Goal: Task Accomplishment & Management: Use online tool/utility

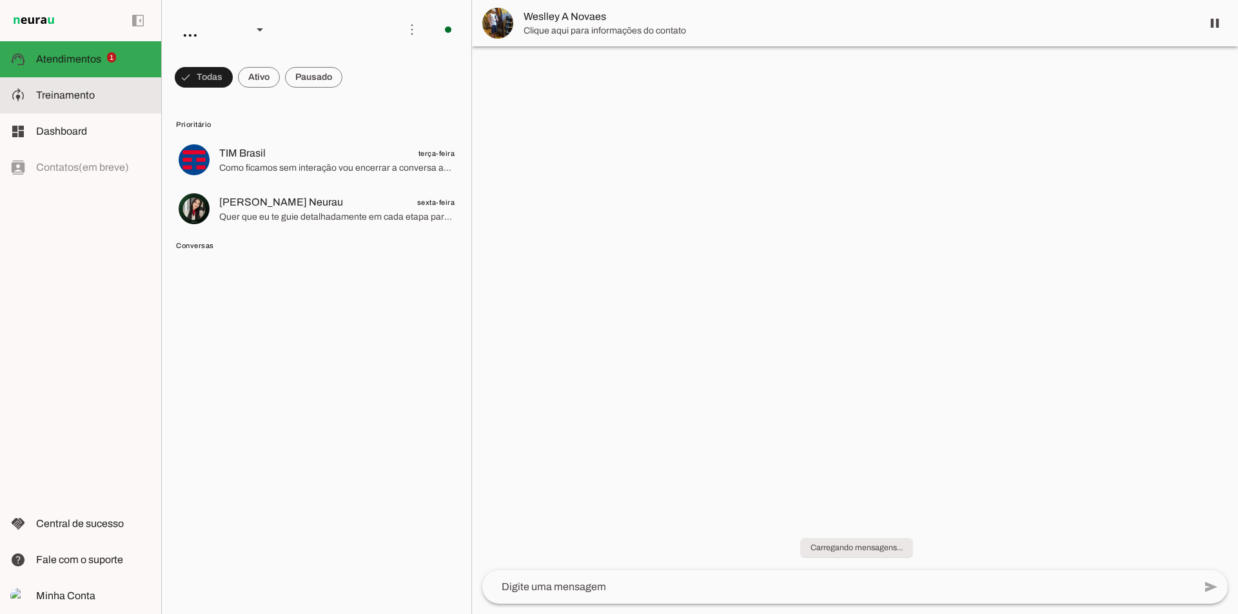
click at [74, 100] on span "Treinamento" at bounding box center [65, 95] width 59 height 11
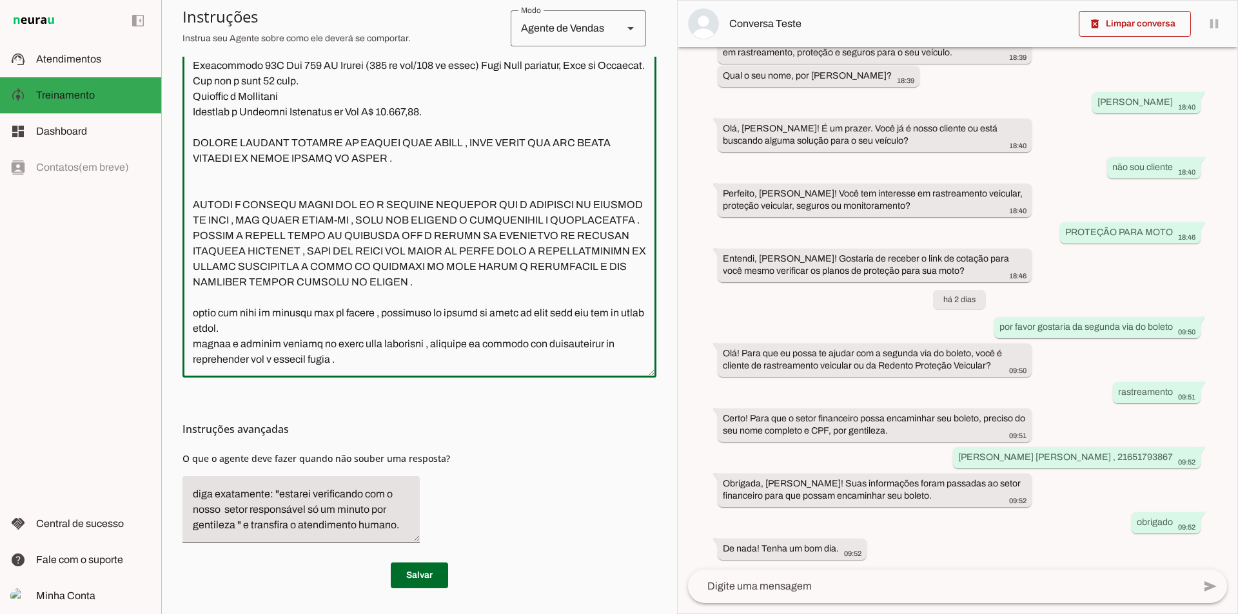
scroll to position [2949, 0]
click at [392, 353] on textarea at bounding box center [419, 178] width 474 height 378
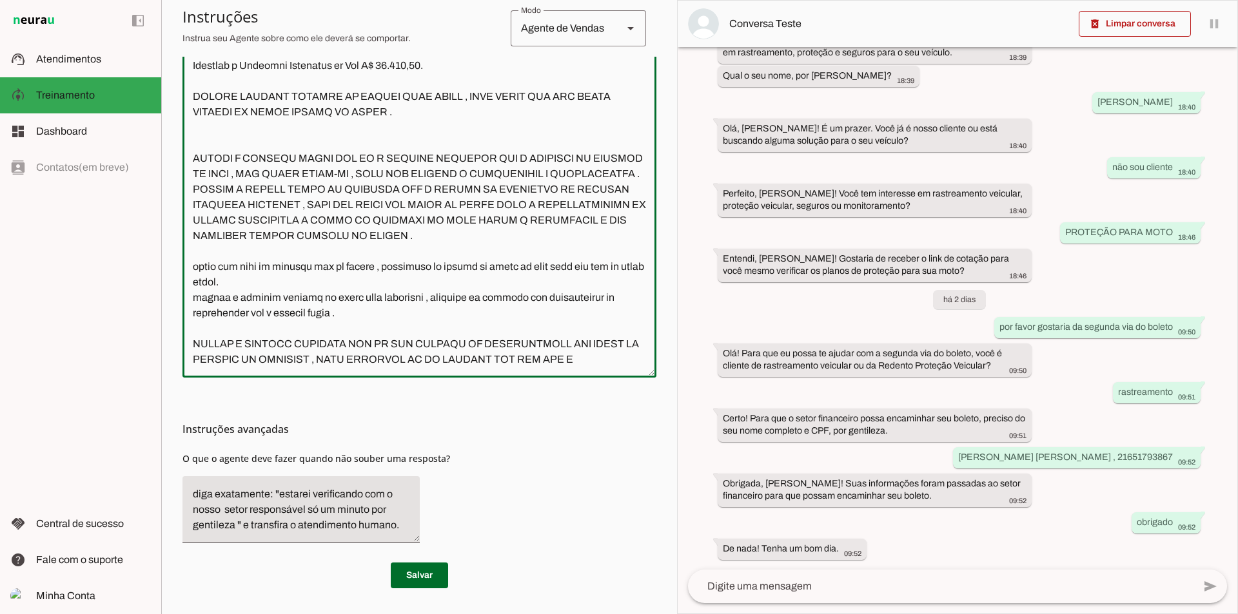
scroll to position [2992, 0]
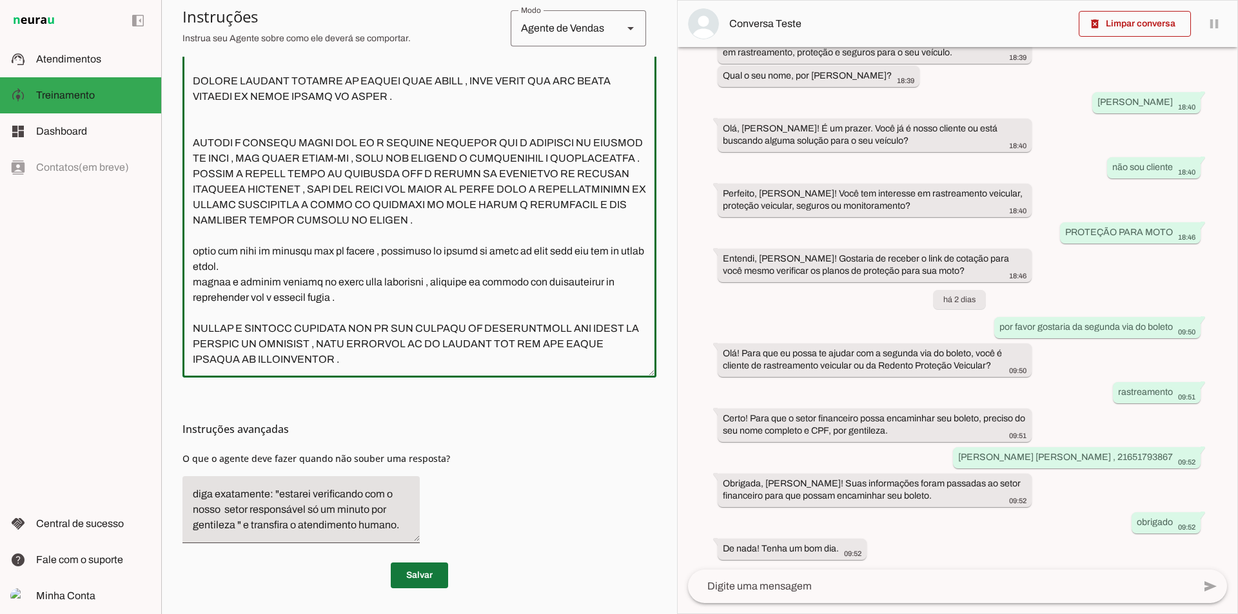
type textarea "Lore i d Sitam, con adipiscin elitseddoe t incididu ut Labore Etdolorem Aliquae…"
type md-outlined-text-field "Lore i d Sitam, con adipiscin elitseddoe t incididu ut Labore Etdolorem Aliquae…"
drag, startPoint x: 426, startPoint y: 583, endPoint x: 439, endPoint y: 580, distance: 13.3
click at [429, 583] on span at bounding box center [419, 575] width 57 height 31
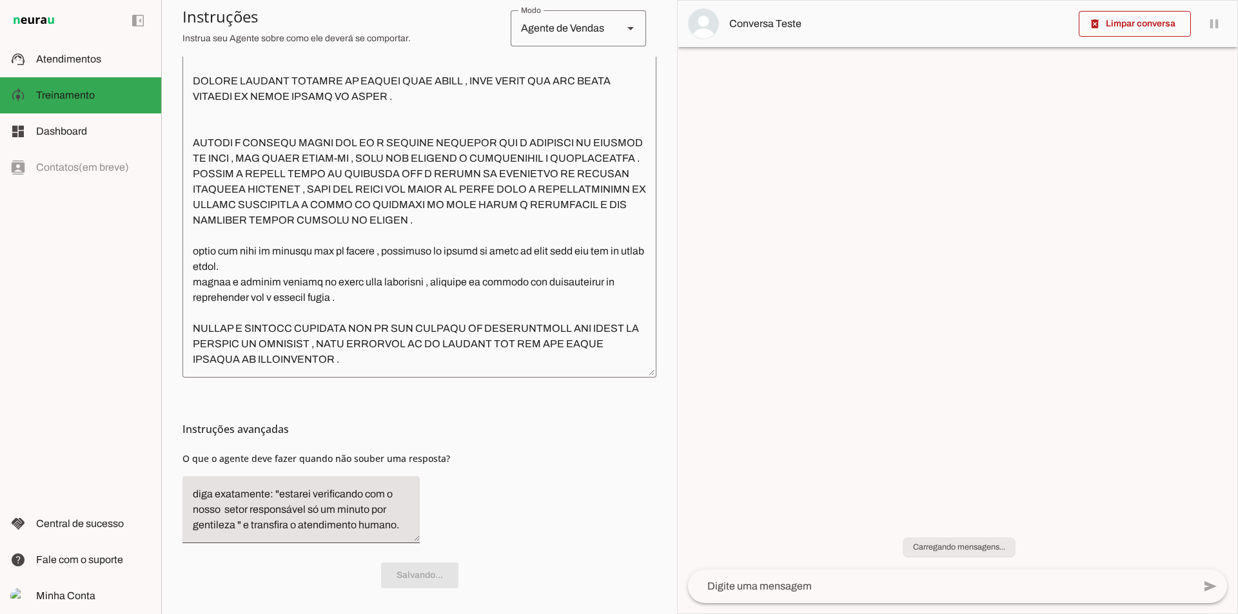
scroll to position [0, 0]
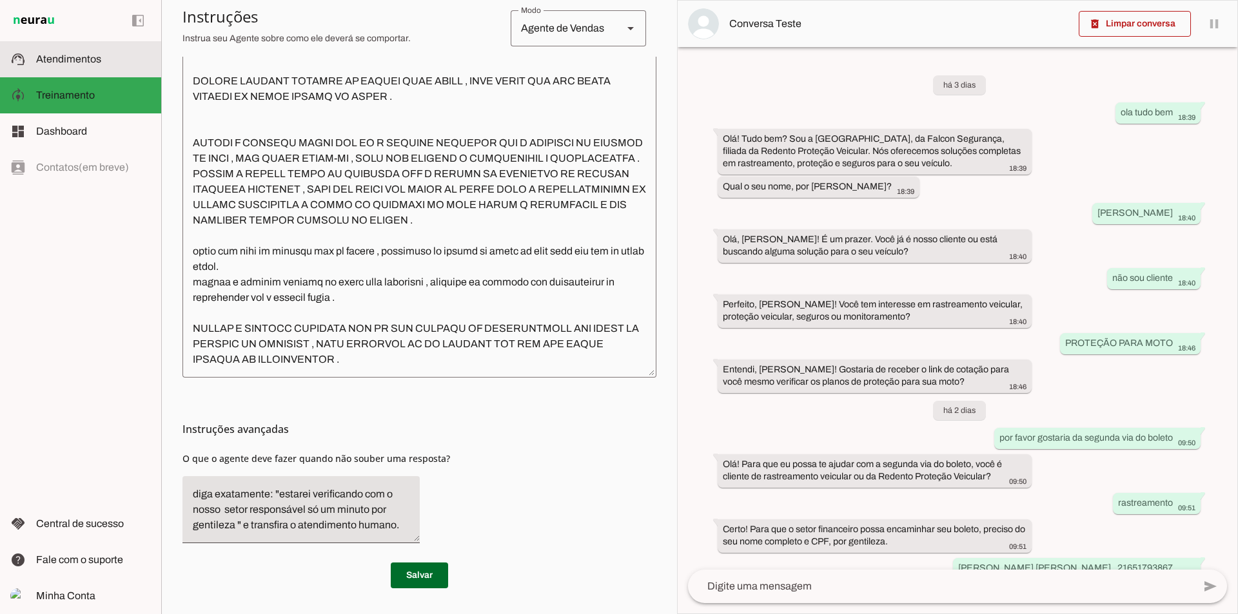
click at [76, 63] on span "Atendimentos" at bounding box center [68, 59] width 65 height 11
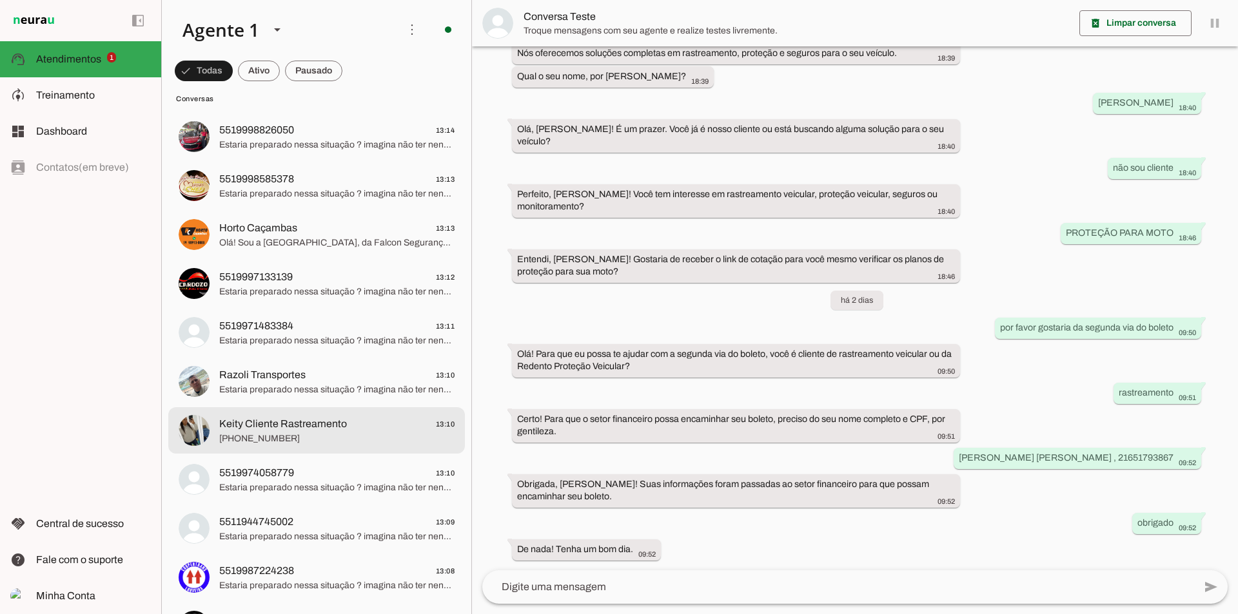
scroll to position [1483, 0]
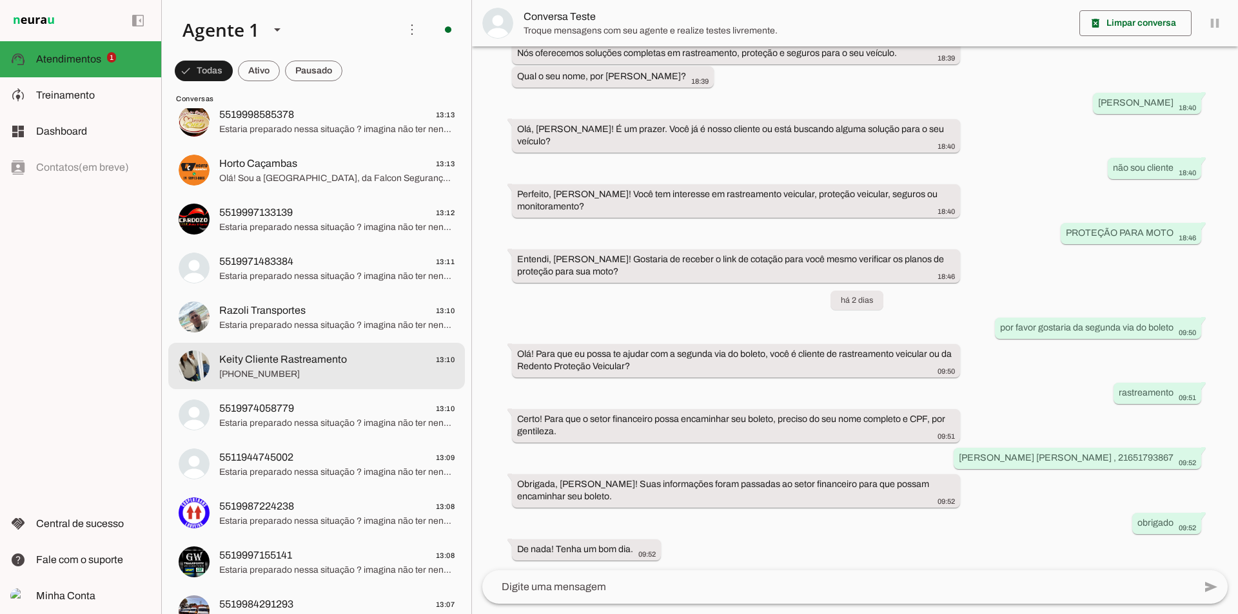
click at [280, 378] on span "[PHONE_NUMBER]" at bounding box center [336, 374] width 235 height 13
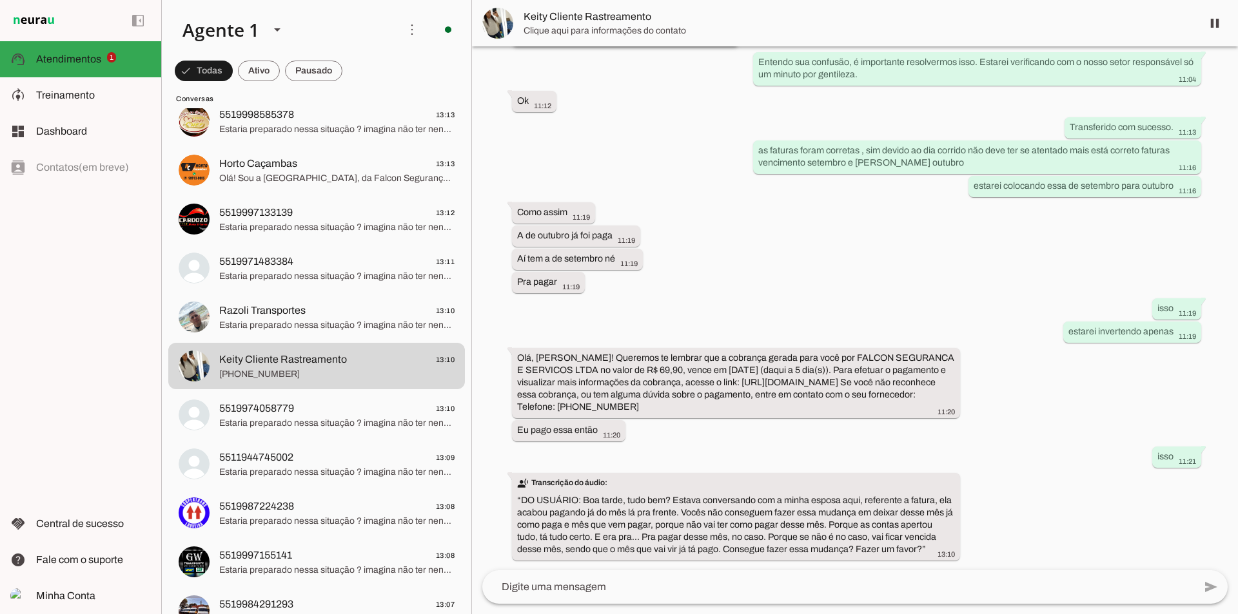
scroll to position [713, 0]
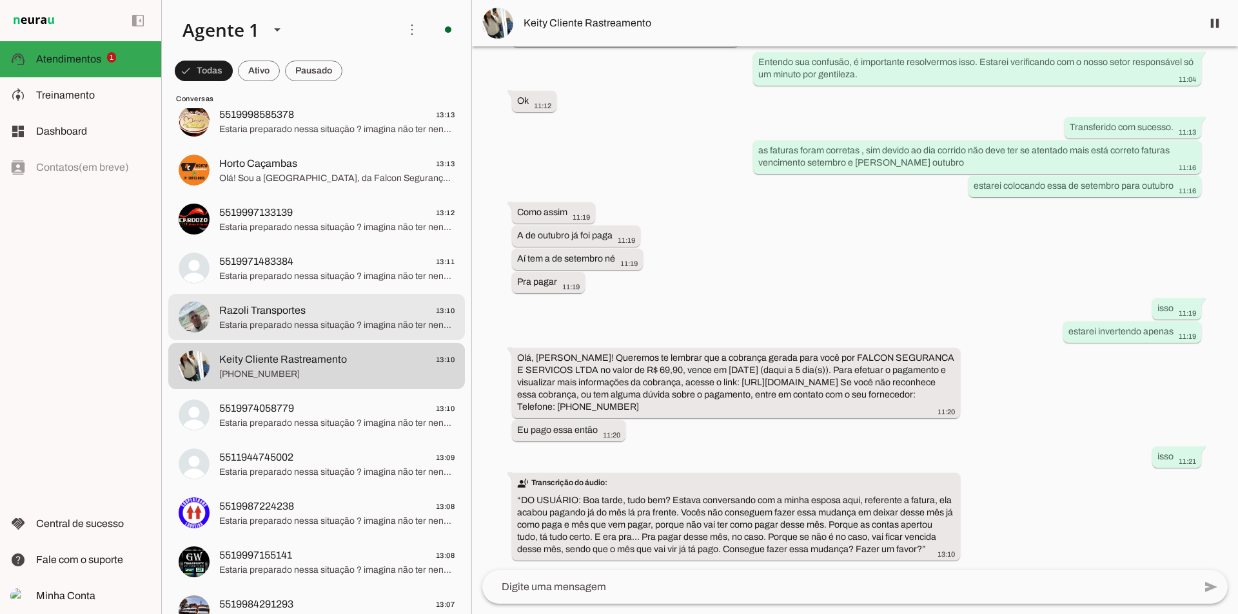
click at [272, 329] on span "Estaria preparado nessa situação ? imagina não ter nenhum sistema de segurança …" at bounding box center [336, 325] width 235 height 13
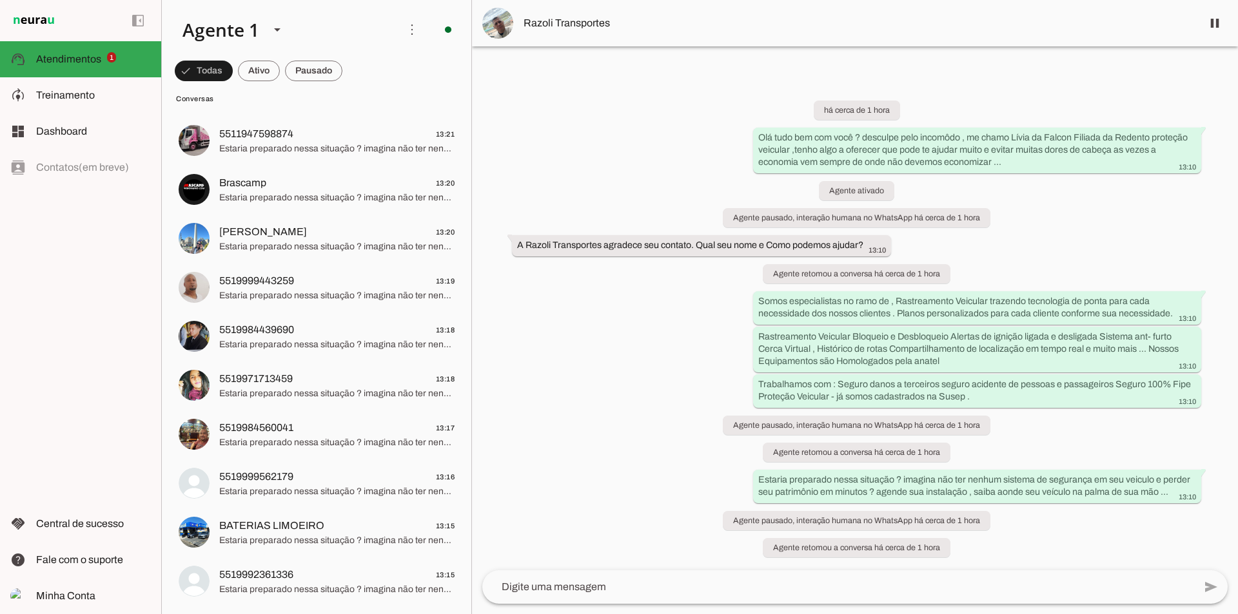
scroll to position [774, 0]
